Goal: Information Seeking & Learning: Learn about a topic

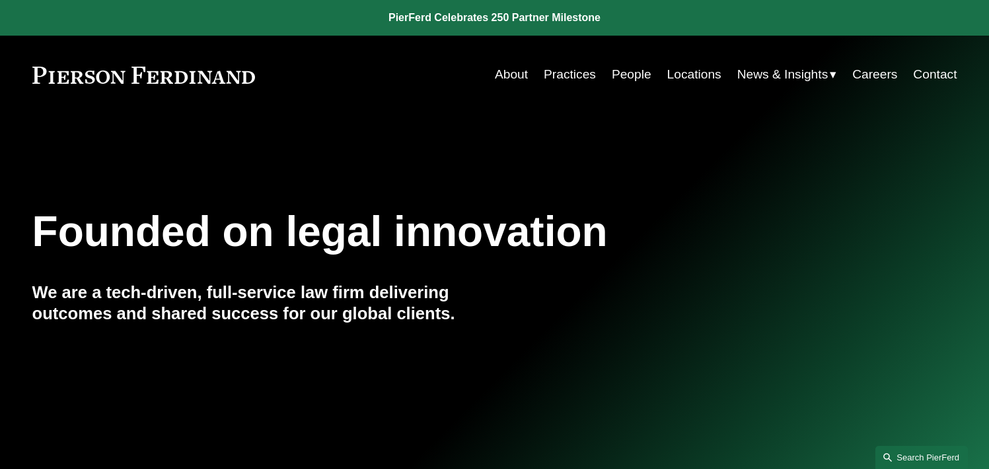
click at [934, 466] on link "Search this site" at bounding box center [921, 457] width 92 height 23
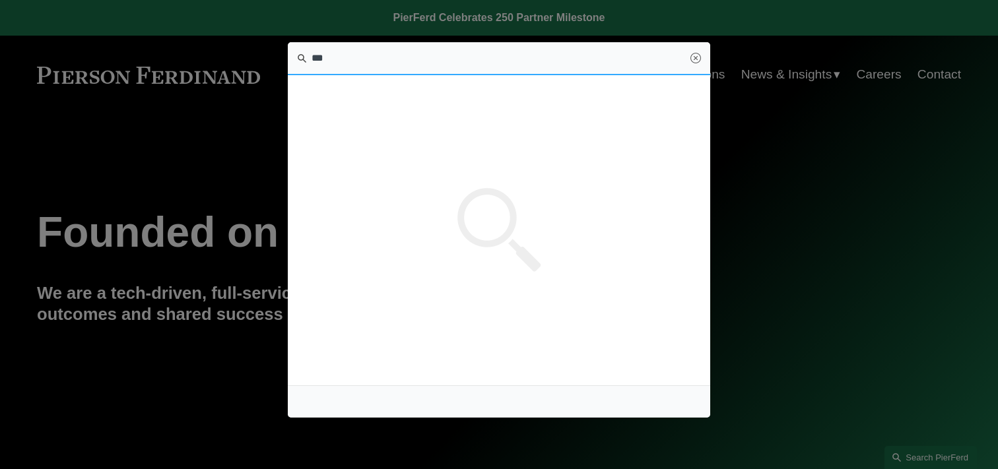
type input "****"
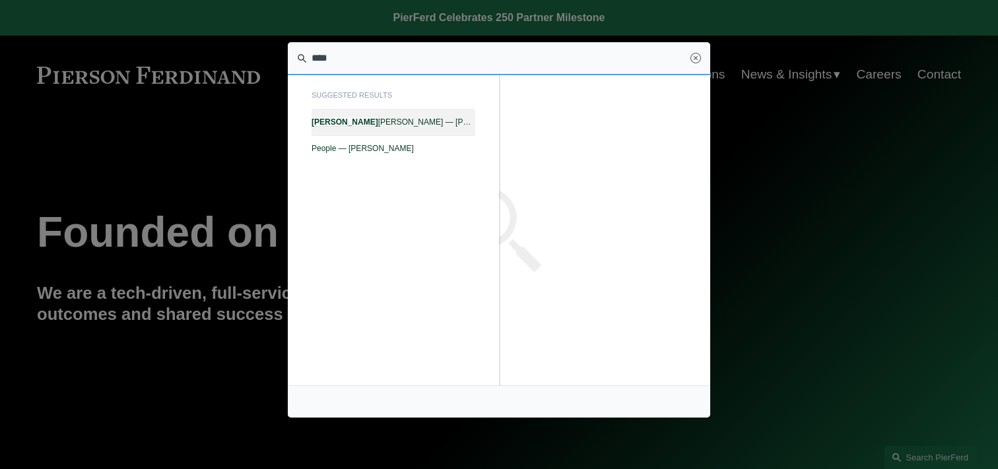
click at [355, 118] on span "Tony Onorato — Pierson Ferdinand LLP" at bounding box center [394, 122] width 164 height 9
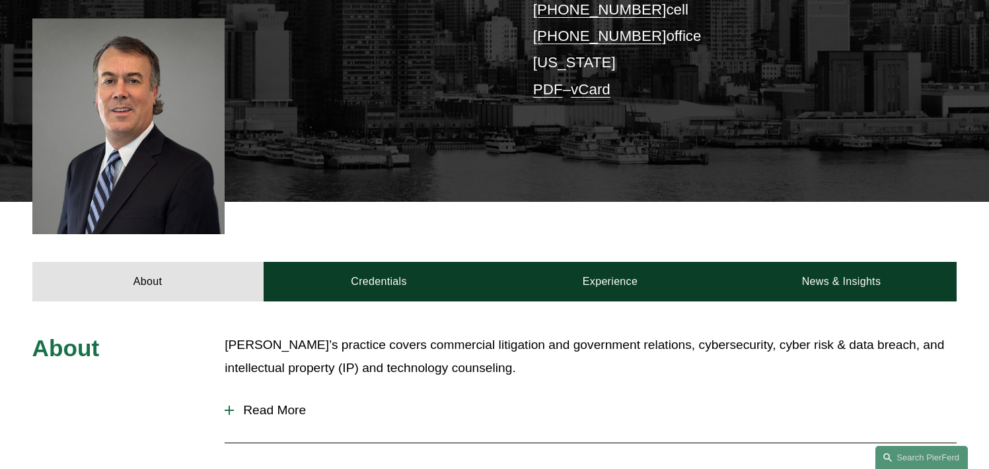
scroll to position [372, 0]
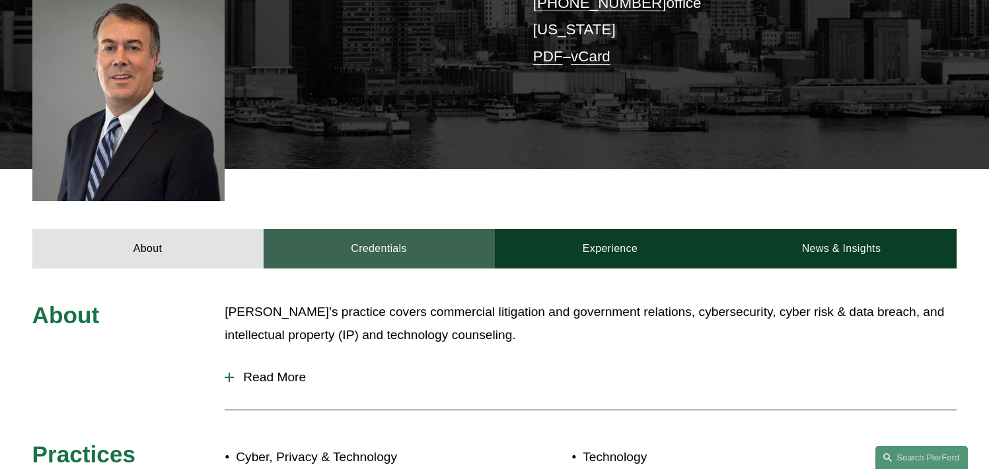
click at [423, 229] on link "Credentials" at bounding box center [378, 249] width 231 height 40
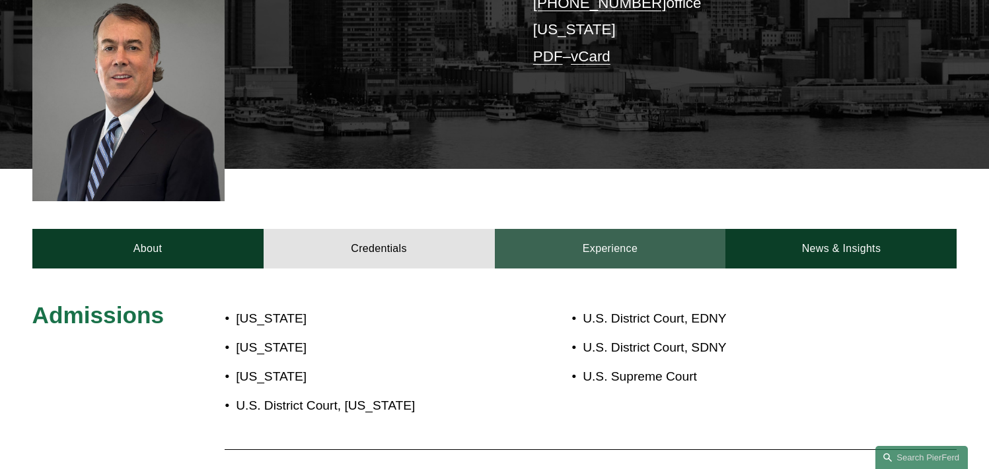
click at [604, 229] on link "Experience" at bounding box center [610, 249] width 231 height 40
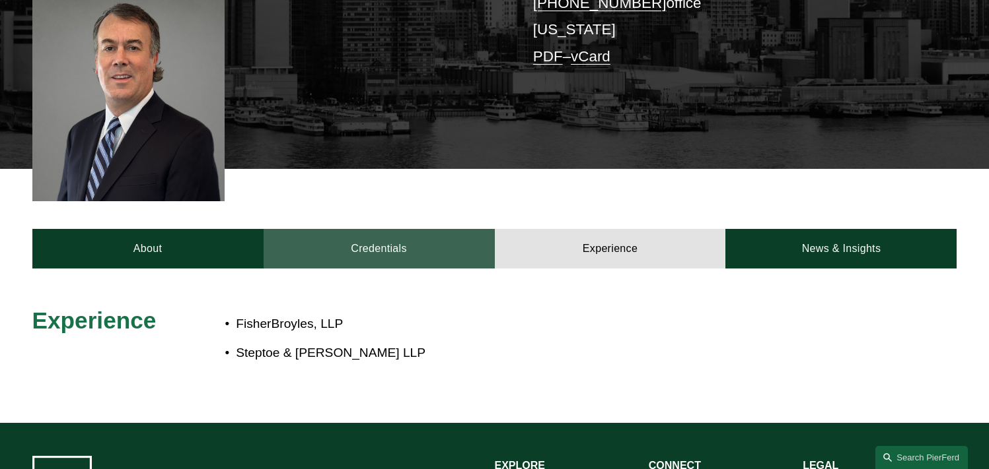
click at [425, 229] on link "Credentials" at bounding box center [378, 249] width 231 height 40
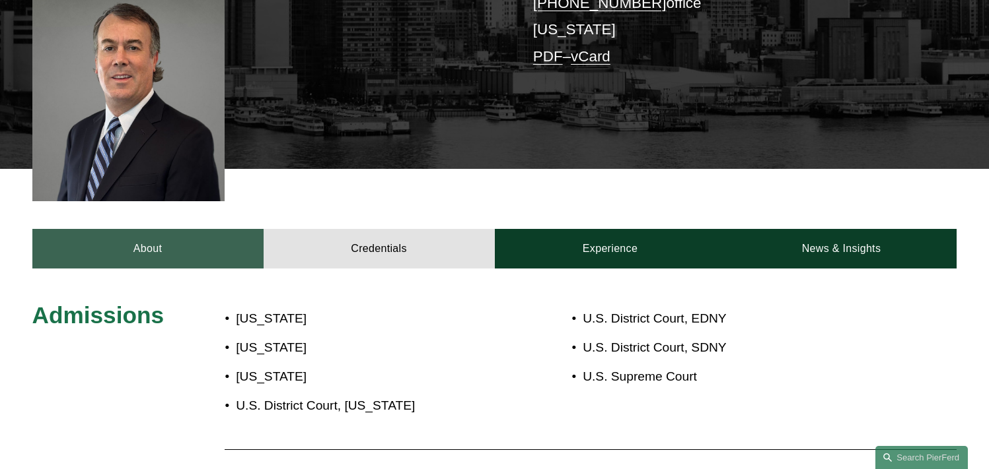
click at [151, 229] on link "About" at bounding box center [147, 249] width 231 height 40
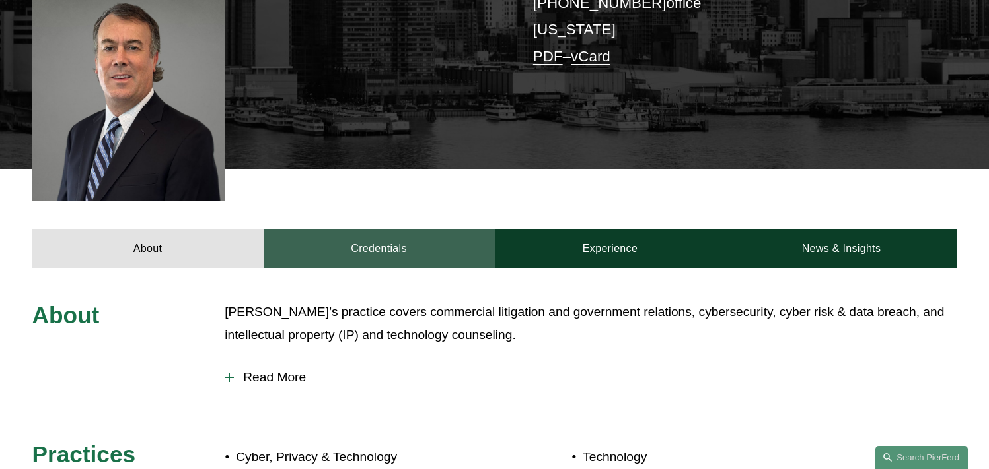
click at [404, 229] on link "Credentials" at bounding box center [378, 249] width 231 height 40
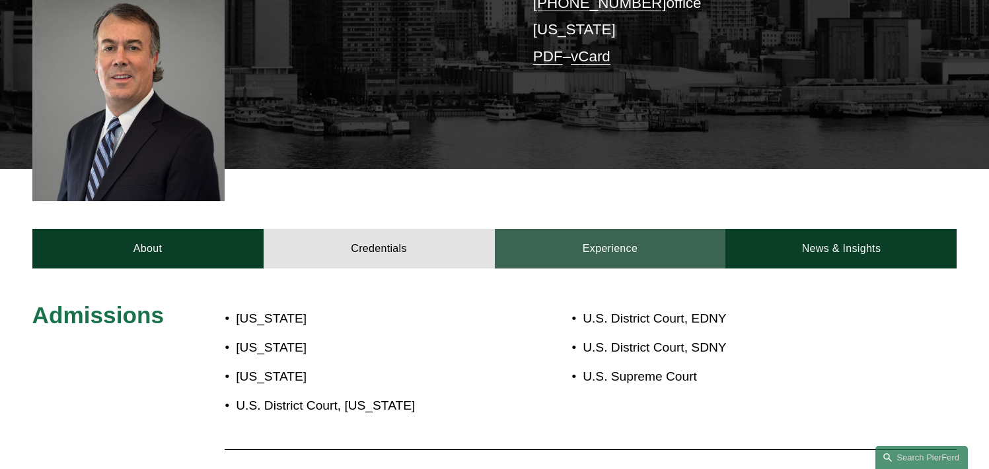
click at [553, 241] on link "Experience" at bounding box center [610, 249] width 231 height 40
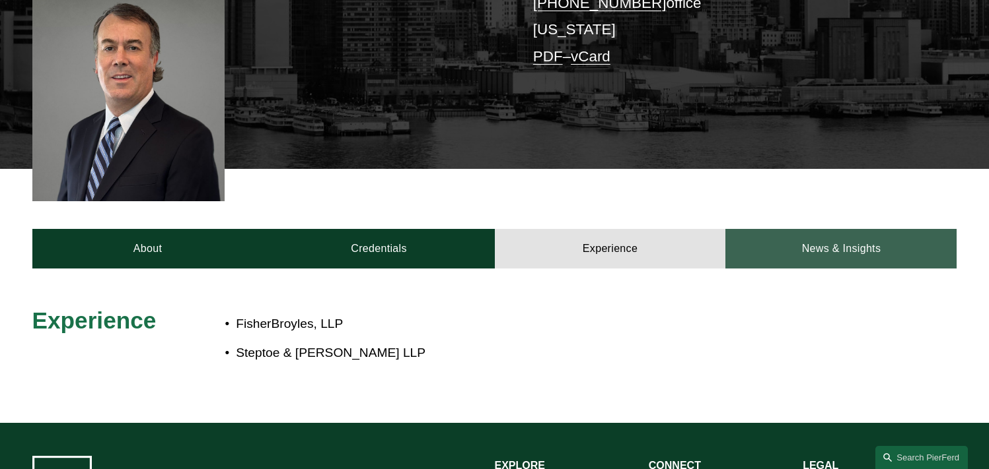
click at [765, 230] on link "News & Insights" at bounding box center [840, 249] width 231 height 40
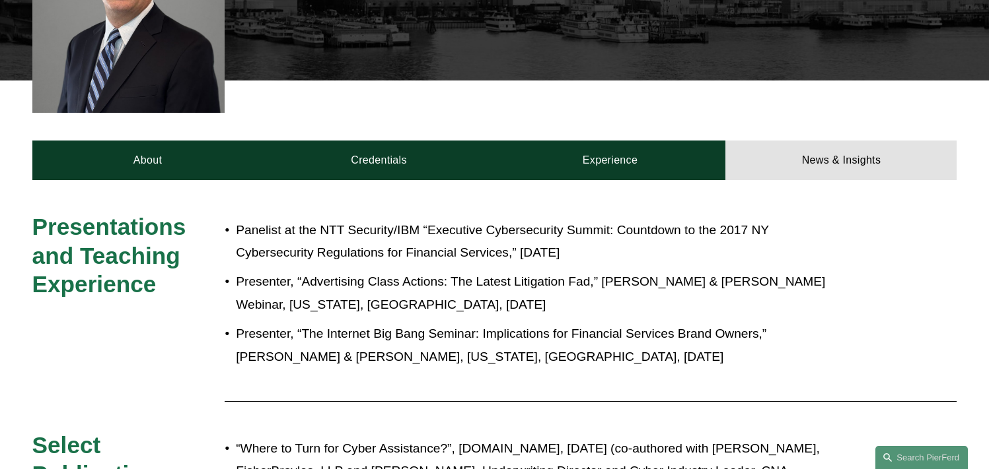
scroll to position [466, 0]
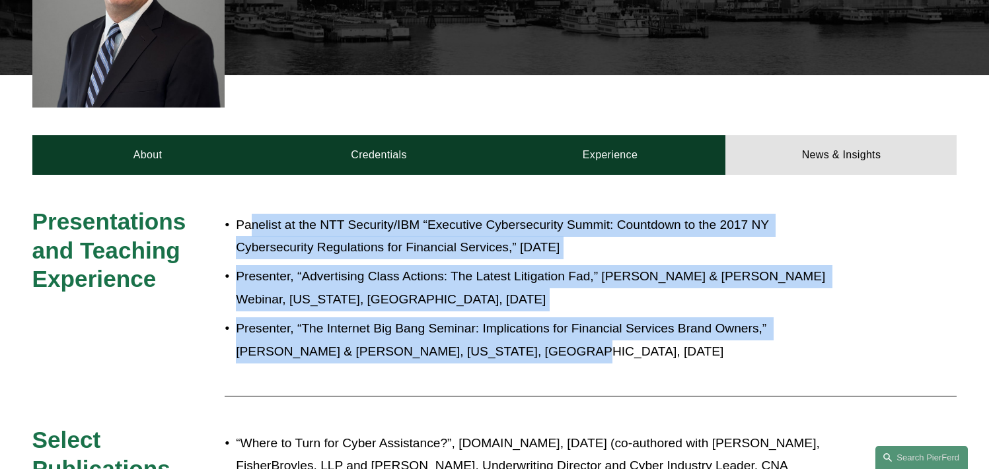
drag, startPoint x: 363, startPoint y: 351, endPoint x: 225, endPoint y: 205, distance: 200.9
click at [225, 207] on div "Panelist at the NTT Security/IBM “Executive Cybersecurity Summit: Countdown to …" at bounding box center [533, 296] width 616 height 179
click at [378, 357] on div "Panelist at the NTT Security/IBM “Executive Cybersecurity Summit: Countdown to …" at bounding box center [533, 296] width 616 height 179
drag, startPoint x: 501, startPoint y: 329, endPoint x: 231, endPoint y: 201, distance: 298.0
click at [231, 214] on ul "Panelist at the NTT Security/IBM “Executive Cybersecurity Summit: Countdown to …" at bounding box center [533, 289] width 616 height 150
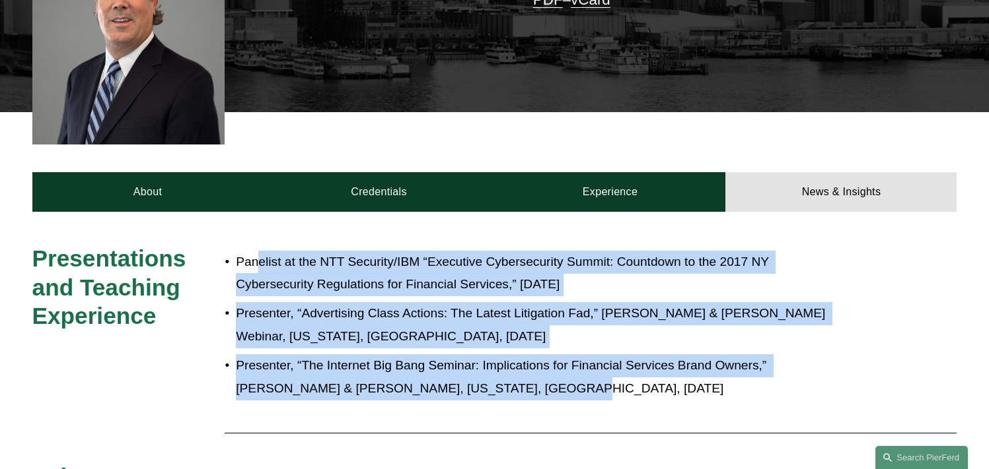
scroll to position [386, 0]
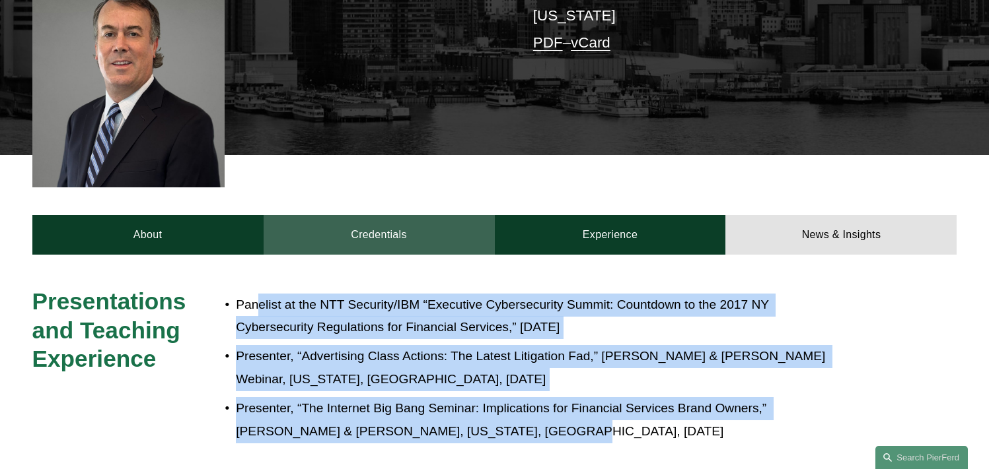
click at [408, 220] on link "Credentials" at bounding box center [378, 235] width 231 height 40
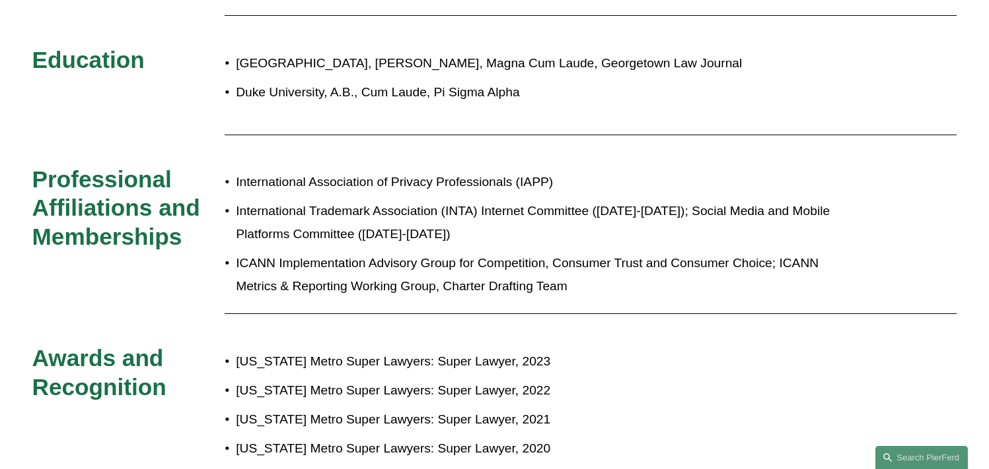
scroll to position [809, 0]
